Goal: Task Accomplishment & Management: Use online tool/utility

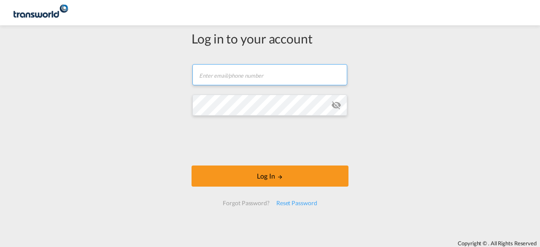
click at [243, 73] on input "text" at bounding box center [269, 74] width 155 height 21
type input "[EMAIL_ADDRESS][DOMAIN_NAME]"
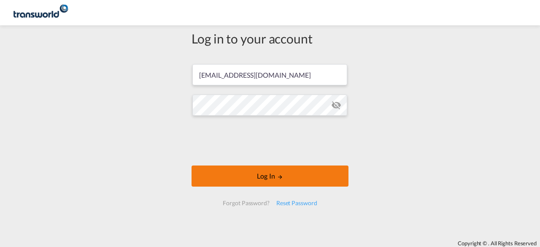
click at [262, 176] on button "Log In" at bounding box center [269, 175] width 157 height 21
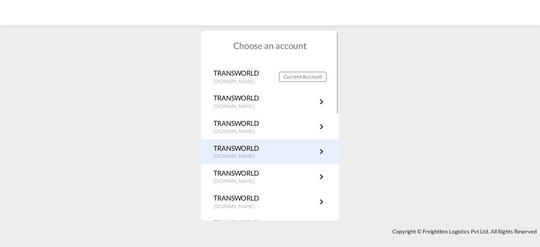
click at [319, 152] on md-icon "icon-chevron-right" at bounding box center [321, 151] width 10 height 10
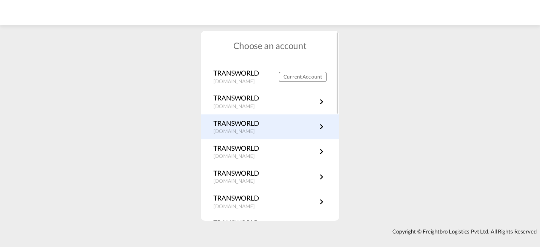
scroll to position [211, 0]
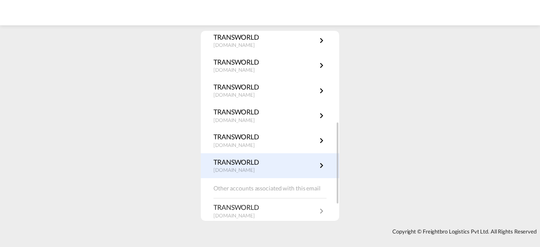
click at [320, 166] on md-icon "icon-chevron-right" at bounding box center [321, 165] width 10 height 10
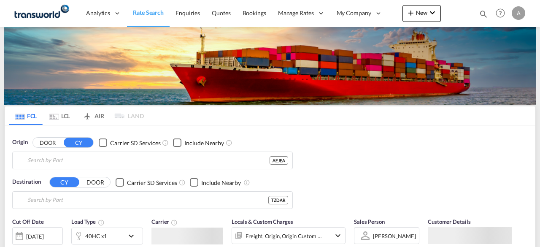
type input "[GEOGRAPHIC_DATA], [GEOGRAPHIC_DATA]"
type input "[GEOGRAPHIC_DATA], TZDAR"
